Goal: Task Accomplishment & Management: Complete application form

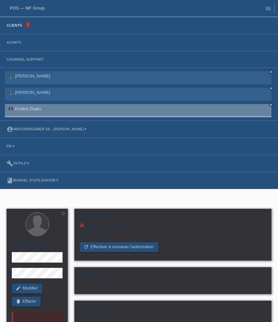
click at [9, 26] on link "Clients" at bounding box center [14, 25] width 22 height 4
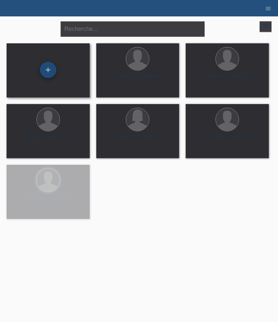
click at [53, 68] on div "+" at bounding box center [48, 70] width 16 height 16
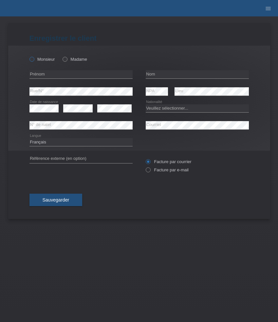
click at [40, 57] on label "Monsieur" at bounding box center [43, 59] width 26 height 5
click at [34, 57] on input "Monsieur" at bounding box center [32, 59] width 4 height 4
radio input "true"
click at [73, 75] on input "text" at bounding box center [81, 74] width 103 height 8
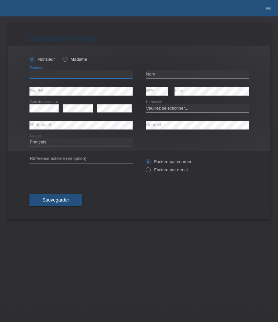
paste input "[PERSON_NAME]"
type input "[PERSON_NAME]"
click at [170, 76] on input "text" at bounding box center [197, 74] width 103 height 8
paste input "Poffet"
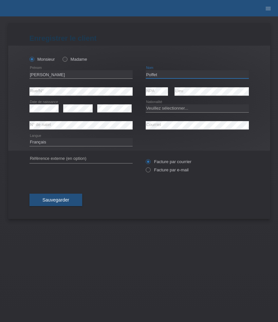
type input "Poffet"
click at [165, 105] on select "Veuillez sélectionner... Suisse Allemagne Autriche Liechtenstein ------------ A…" at bounding box center [197, 108] width 103 height 8
select select "CH"
click at [146, 104] on select "Veuillez sélectionner... Suisse Allemagne Autriche Liechtenstein ------------ A…" at bounding box center [197, 108] width 103 height 8
click at [66, 145] on select "Deutsch Français Italiano English" at bounding box center [81, 142] width 103 height 8
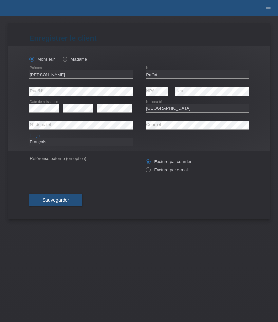
click at [30, 138] on select "Deutsch Français Italiano English" at bounding box center [81, 142] width 103 height 8
click at [159, 170] on label "Facture par e-mail" at bounding box center [167, 169] width 43 height 5
click at [150, 170] on input "Facture par e-mail" at bounding box center [148, 171] width 4 height 8
radio input "true"
click at [72, 202] on button "Sauvegarder" at bounding box center [56, 200] width 53 height 12
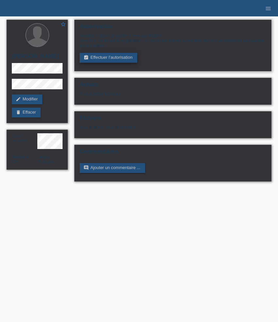
click at [92, 61] on link "assignment_turned_in Effectuer l’autorisation" at bounding box center [108, 58] width 57 height 10
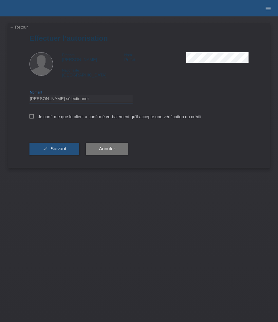
click at [55, 101] on select "Veuillez sélectionner CHF 1.00 - CHF 499.00 CHF 500.00 - CHF 1'999.00 CHF 2'000…" at bounding box center [81, 99] width 103 height 8
select select "3"
click at [30, 96] on select "Veuillez sélectionner CHF 1.00 - CHF 499.00 CHF 500.00 - CHF 1'999.00 CHF 2'000…" at bounding box center [81, 99] width 103 height 8
click at [53, 118] on label "Je confirme que le client a confirmé verbalement qu'il accepte une vérification…" at bounding box center [117, 116] width 174 height 5
click at [34, 118] on input "Je confirme que le client a confirmé verbalement qu'il accepte une vérification…" at bounding box center [32, 116] width 4 height 4
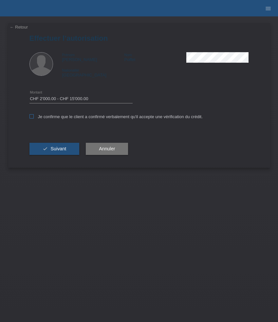
checkbox input "true"
click at [53, 145] on button "check Suivant" at bounding box center [55, 149] width 50 height 12
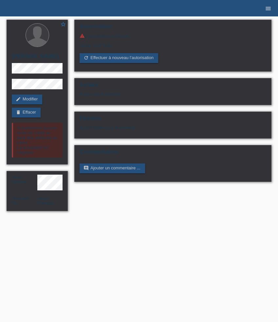
click at [270, 10] on icon "menu" at bounding box center [268, 8] width 7 height 7
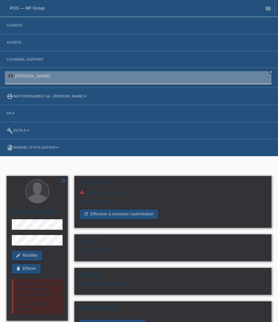
click at [270, 10] on icon "menu" at bounding box center [268, 8] width 7 height 7
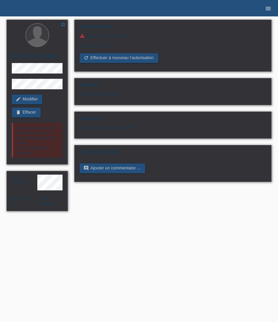
click at [266, 8] on icon "menu" at bounding box center [268, 8] width 7 height 7
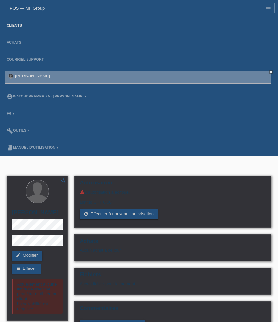
click at [19, 26] on link "Clients" at bounding box center [14, 25] width 22 height 4
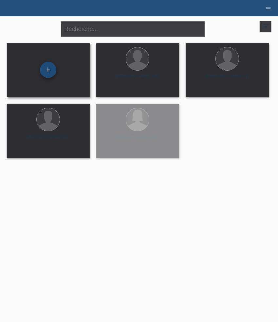
click at [53, 76] on div "+" at bounding box center [48, 70] width 16 height 16
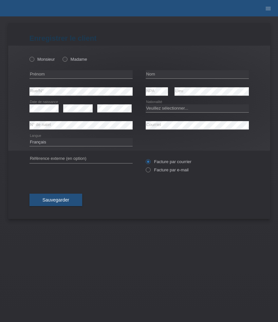
click at [44, 63] on div "Monsieur Madame" at bounding box center [81, 58] width 103 height 13
click at [43, 59] on label "Monsieur" at bounding box center [43, 59] width 26 height 5
click at [34, 59] on input "Monsieur" at bounding box center [32, 59] width 4 height 4
radio input "true"
click at [75, 72] on input "text" at bounding box center [81, 74] width 103 height 8
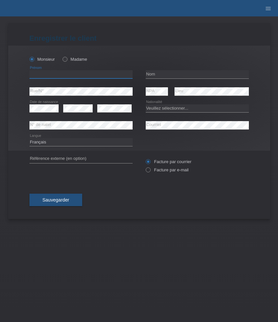
click at [75, 72] on input "text" at bounding box center [81, 74] width 103 height 8
paste input "[PERSON_NAME]"
type input "[PERSON_NAME]"
click at [168, 76] on input "text" at bounding box center [197, 74] width 103 height 8
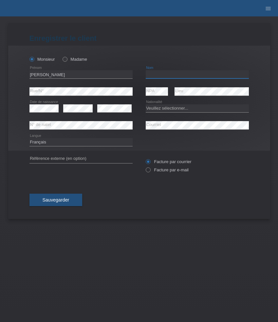
paste input "[PERSON_NAME]"
type input "[PERSON_NAME]"
click at [115, 104] on div "error" at bounding box center [114, 108] width 34 height 17
click at [173, 108] on select "Veuillez sélectionner... Suisse Allemagne Autriche Liechtenstein ------------ A…" at bounding box center [197, 108] width 103 height 8
select select "CH"
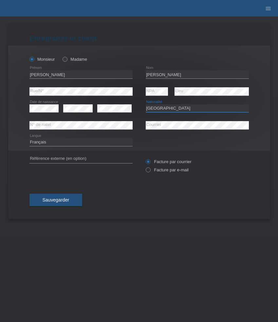
click at [146, 104] on select "Veuillez sélectionner... Suisse Allemagne Autriche Liechtenstein ------------ A…" at bounding box center [197, 108] width 103 height 8
click at [158, 172] on label "Facture par e-mail" at bounding box center [167, 169] width 43 height 5
click at [150, 172] on input "Facture par e-mail" at bounding box center [148, 171] width 4 height 8
radio input "true"
click at [70, 196] on button "Sauvegarder" at bounding box center [56, 200] width 53 height 12
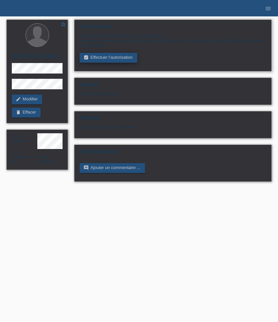
click at [101, 56] on link "assignment_turned_in Effectuer l’autorisation" at bounding box center [108, 58] width 57 height 10
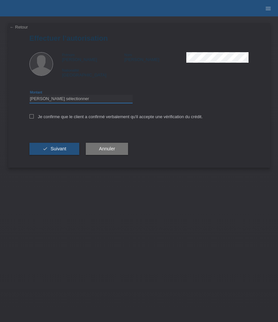
click at [109, 96] on select "Veuillez sélectionner CHF 1.00 - CHF 499.00 CHF 500.00 - CHF 1'999.00 CHF 2'000…" at bounding box center [81, 99] width 103 height 8
select select "3"
click at [30, 96] on select "Veuillez sélectionner CHF 1.00 - CHF 499.00 CHF 500.00 - CHF 1'999.00 CHF 2'000…" at bounding box center [81, 99] width 103 height 8
click at [92, 117] on label "Je confirme que le client a confirmé verbalement qu'il accepte une vérification…" at bounding box center [117, 116] width 174 height 5
click at [34, 117] on input "Je confirme que le client a confirmé verbalement qu'il accepte une vérification…" at bounding box center [32, 116] width 4 height 4
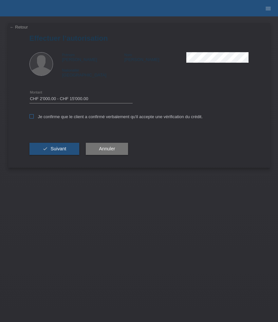
checkbox input "true"
click at [59, 151] on span "Suivant" at bounding box center [59, 148] width 16 height 5
